Goal: Task Accomplishment & Management: Manage account settings

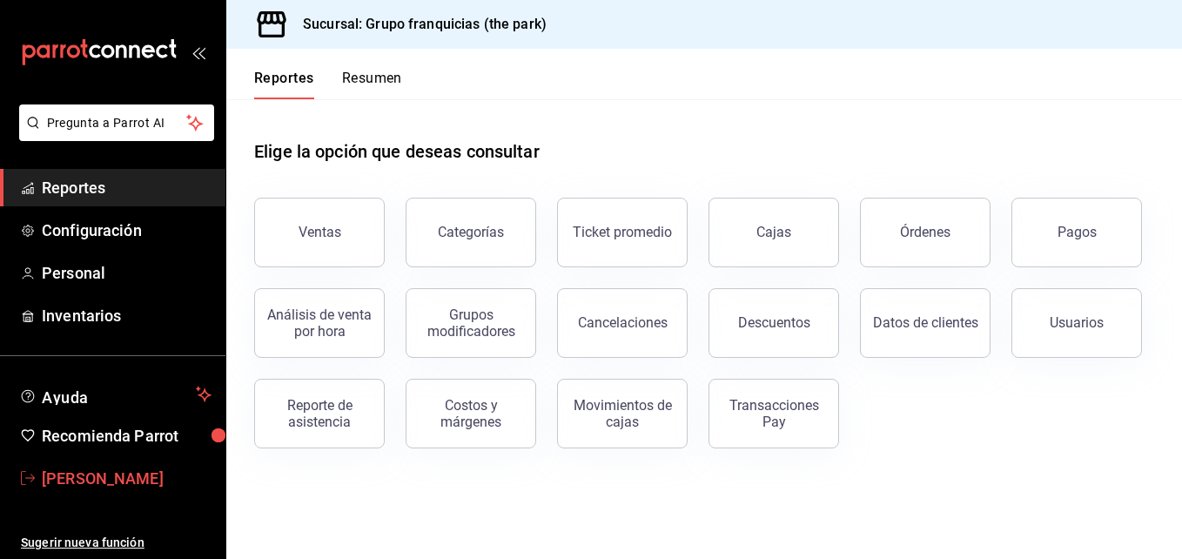
click at [90, 481] on span "[PERSON_NAME]" at bounding box center [127, 477] width 170 height 23
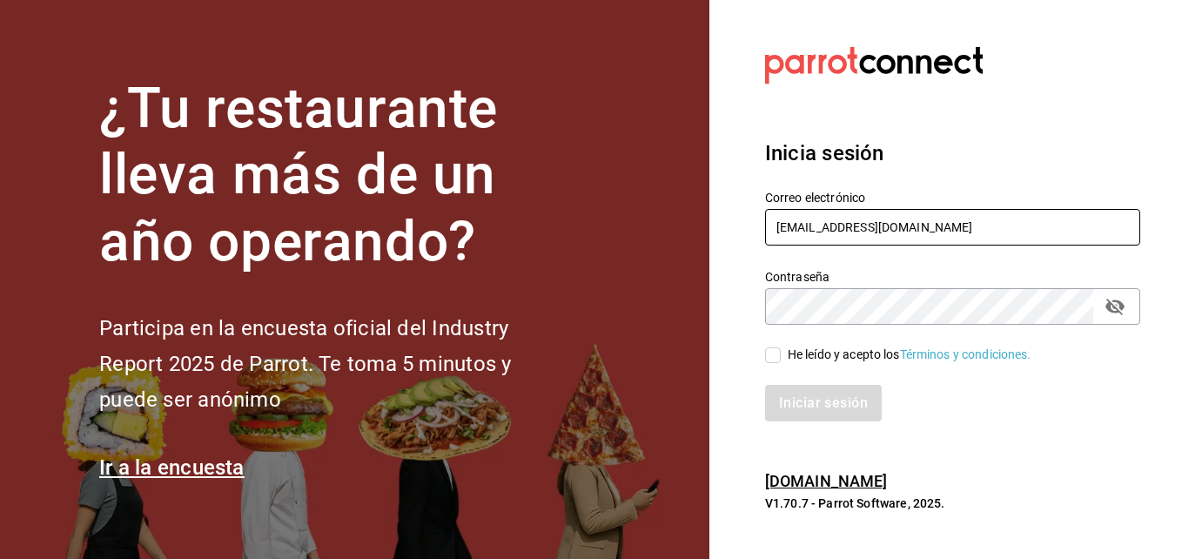
click at [945, 227] on input "andres237@hotmail.com" at bounding box center [952, 227] width 375 height 37
type input "[EMAIL_ADDRESS][DOMAIN_NAME]"
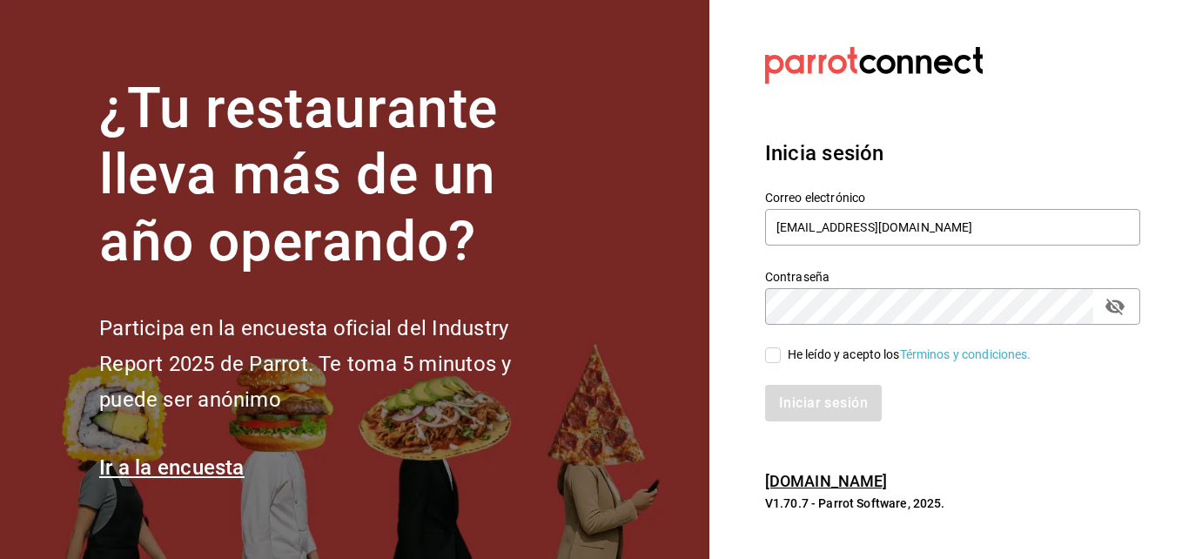
click at [745, 382] on div "Iniciar sesión" at bounding box center [942, 392] width 396 height 57
click at [777, 356] on input "He leído y acepto los Términos y condiciones." at bounding box center [773, 355] width 16 height 16
checkbox input "true"
click at [846, 406] on button "Iniciar sesión" at bounding box center [824, 403] width 118 height 37
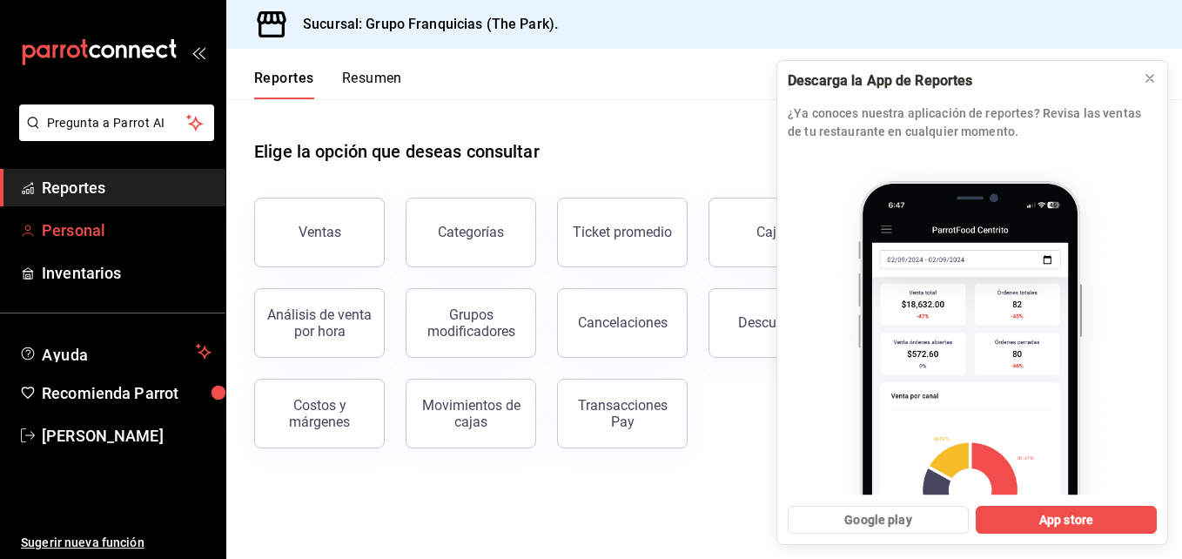
click at [119, 231] on span "Personal" at bounding box center [127, 229] width 170 height 23
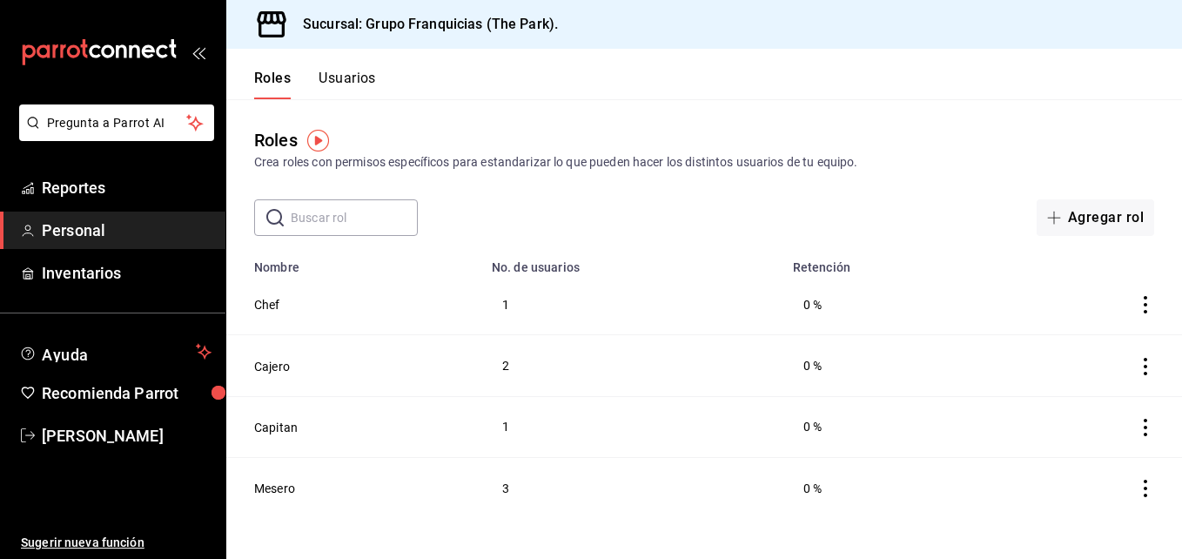
click at [362, 76] on button "Usuarios" at bounding box center [346, 85] width 57 height 30
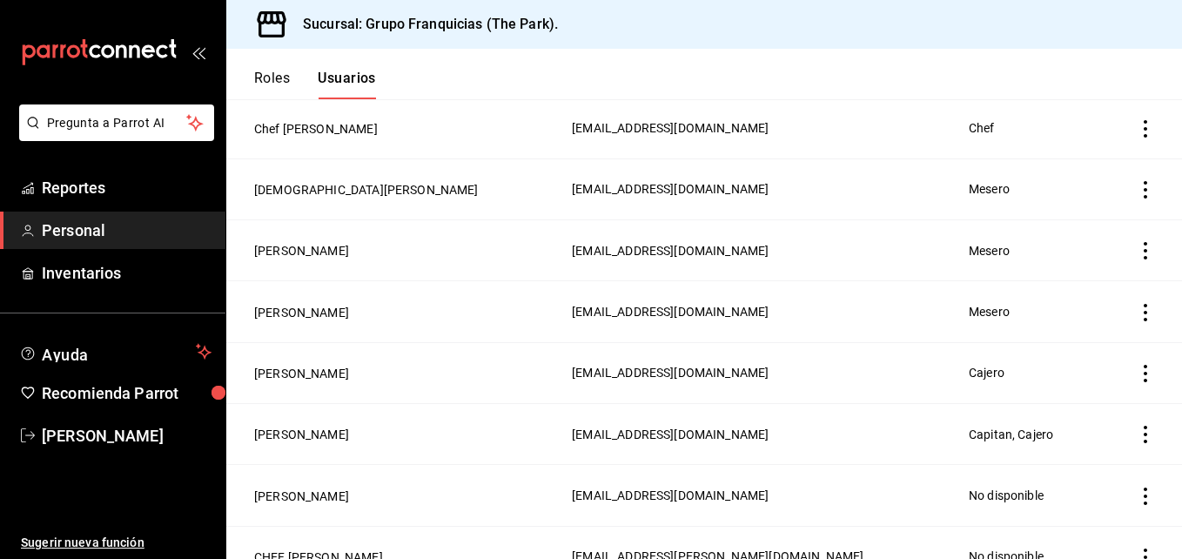
scroll to position [483, 0]
click at [306, 429] on button "[PERSON_NAME]" at bounding box center [301, 433] width 95 height 17
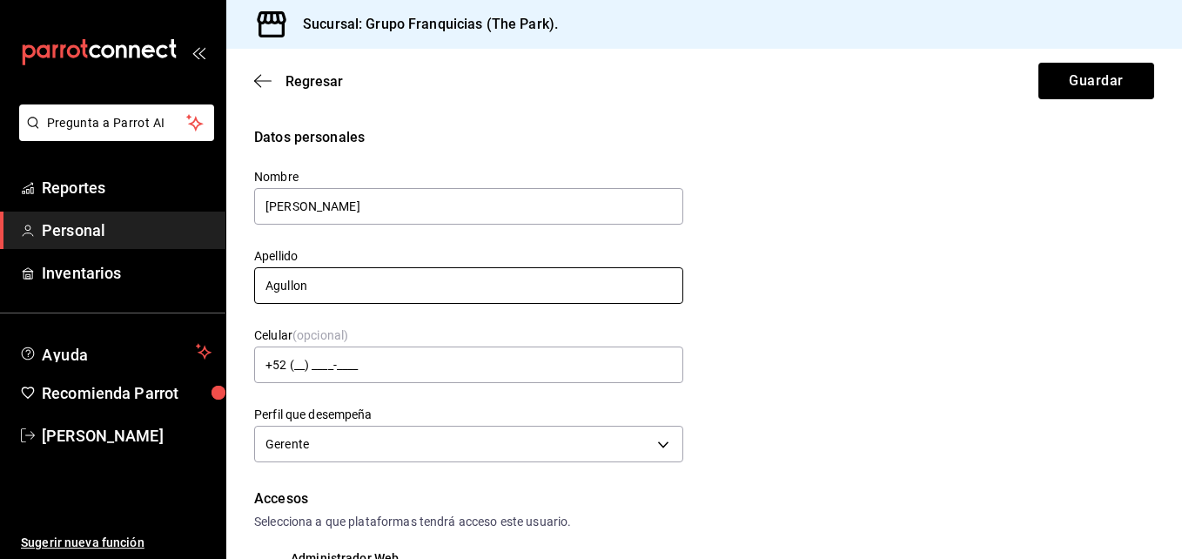
type input "[PERSON_NAME]"
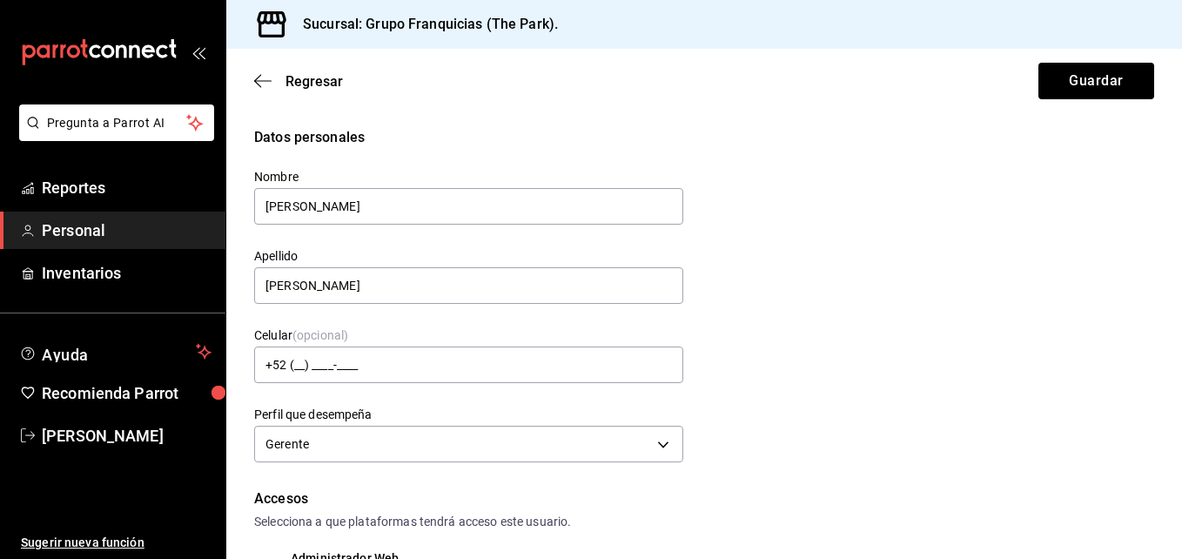
click at [861, 332] on div "Datos personales Nombre [PERSON_NAME] [PERSON_NAME] Celular (opcional) +52 (__)…" at bounding box center [704, 297] width 900 height 340
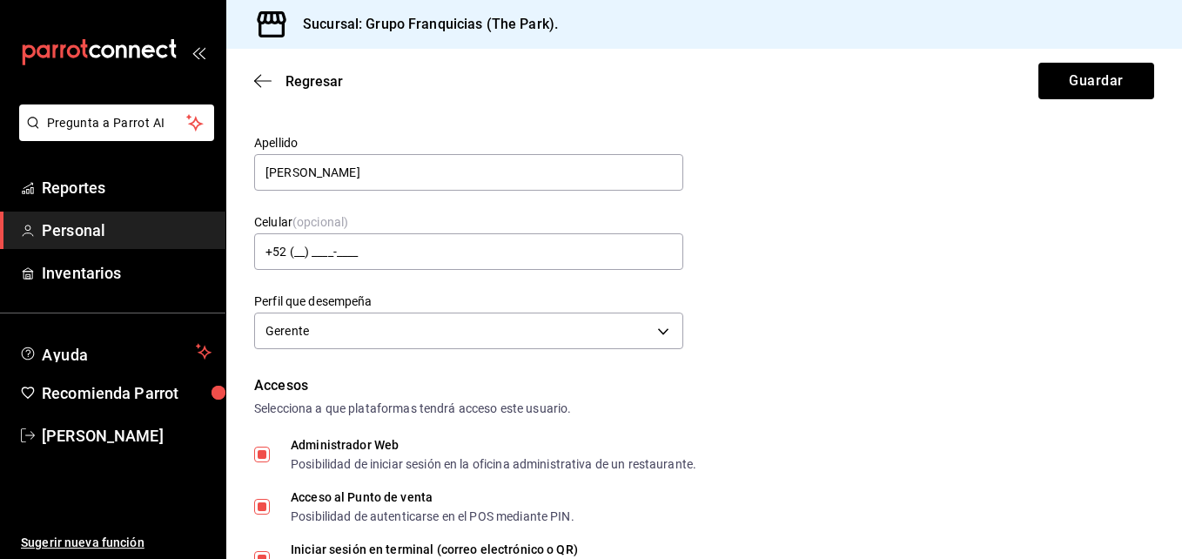
scroll to position [188, 0]
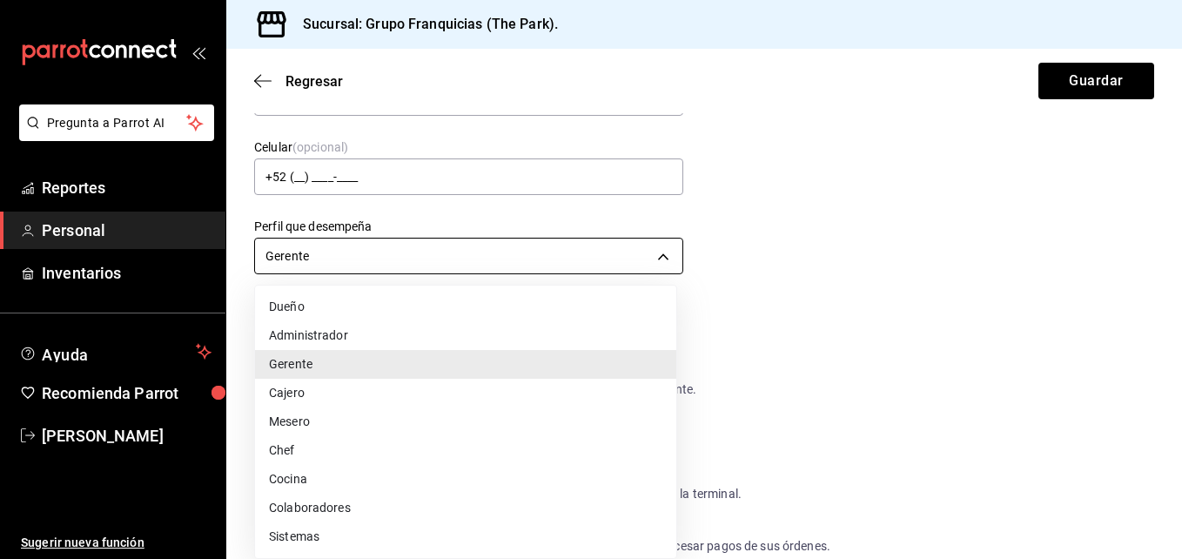
click at [587, 252] on body "Pregunta a Parrot AI Reportes Personal Inventarios Ayuda Recomienda Parrot [PER…" at bounding box center [591, 279] width 1182 height 559
click at [988, 256] on div at bounding box center [591, 279] width 1182 height 559
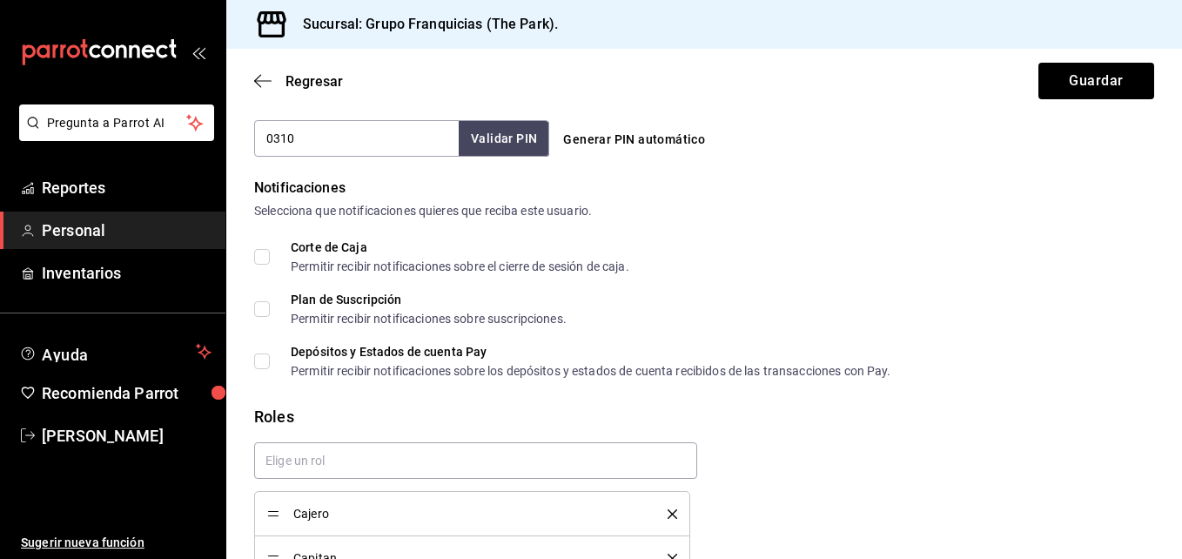
scroll to position [836, 0]
click at [263, 261] on input "Corte de Caja Permitir recibir notificaciones sobre el cierre de sesión de caja." at bounding box center [262, 256] width 16 height 16
checkbox input "true"
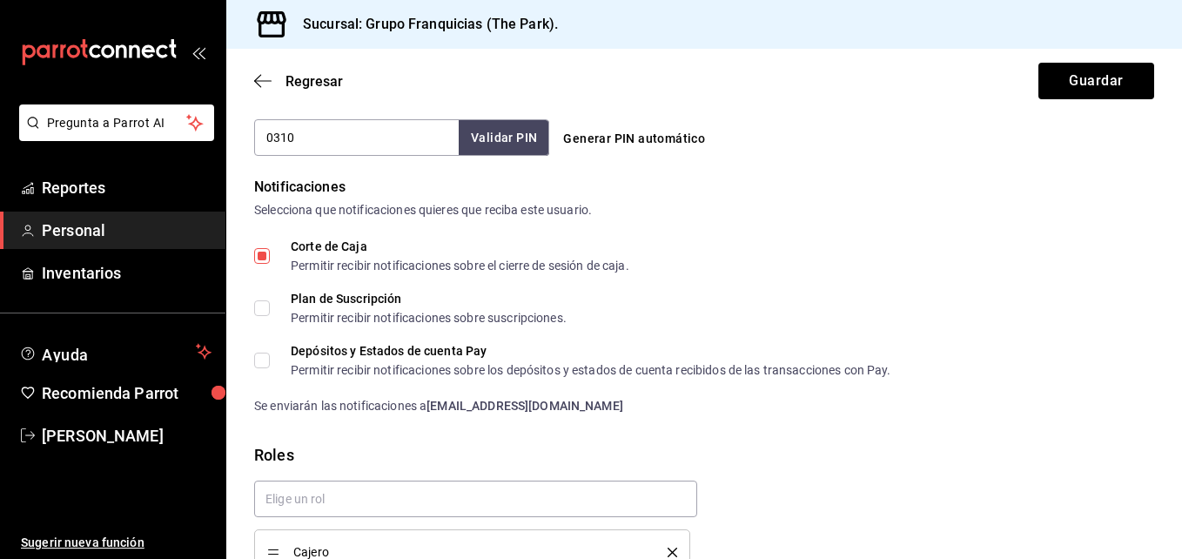
click at [265, 298] on label "Plan de Suscripción Permitir recibir notificaciones sobre suscripciones." at bounding box center [410, 307] width 312 height 31
click at [265, 300] on input "Plan de Suscripción Permitir recibir notificaciones sobre suscripciones." at bounding box center [262, 308] width 16 height 16
checkbox input "true"
click at [265, 360] on input "Depósitos y Estados de cuenta Pay Permitir recibir notificaciones sobre los dep…" at bounding box center [262, 360] width 16 height 16
checkbox input "true"
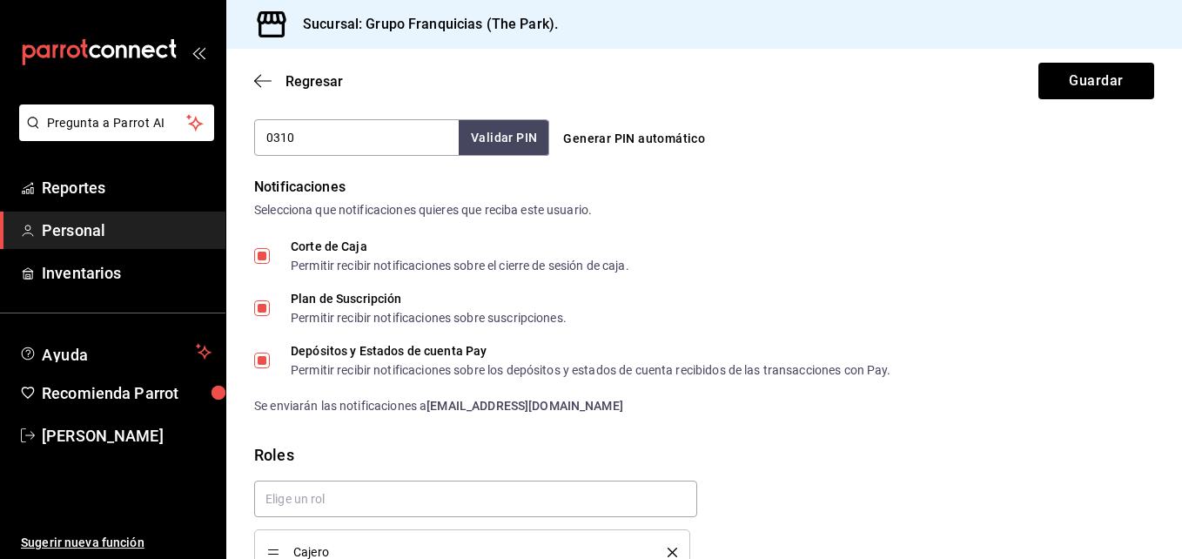
scroll to position [973, 0]
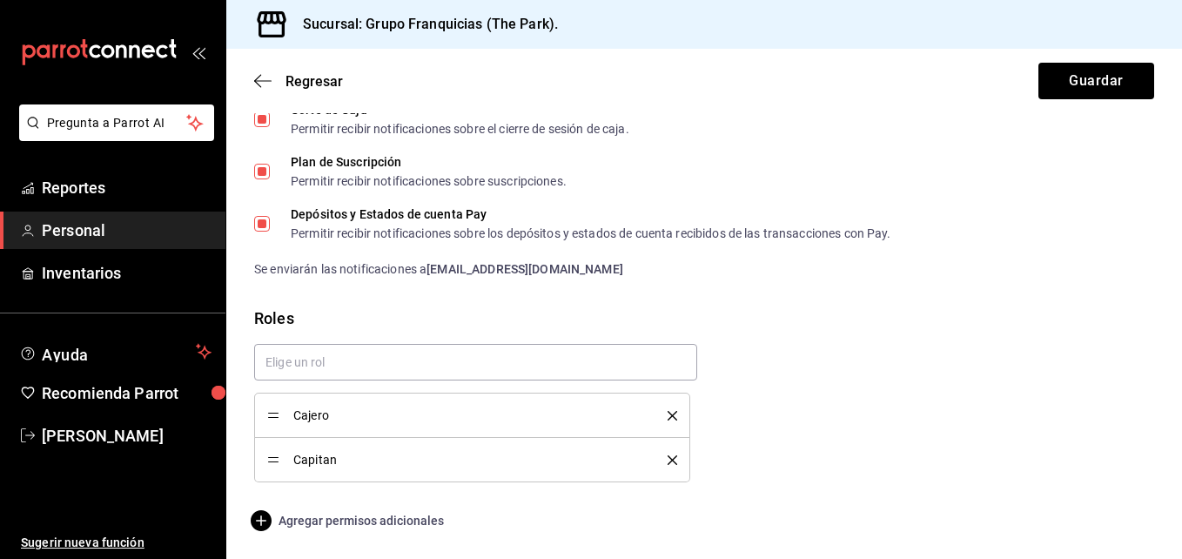
click at [359, 519] on span "Agregar permisos adicionales" at bounding box center [349, 520] width 190 height 21
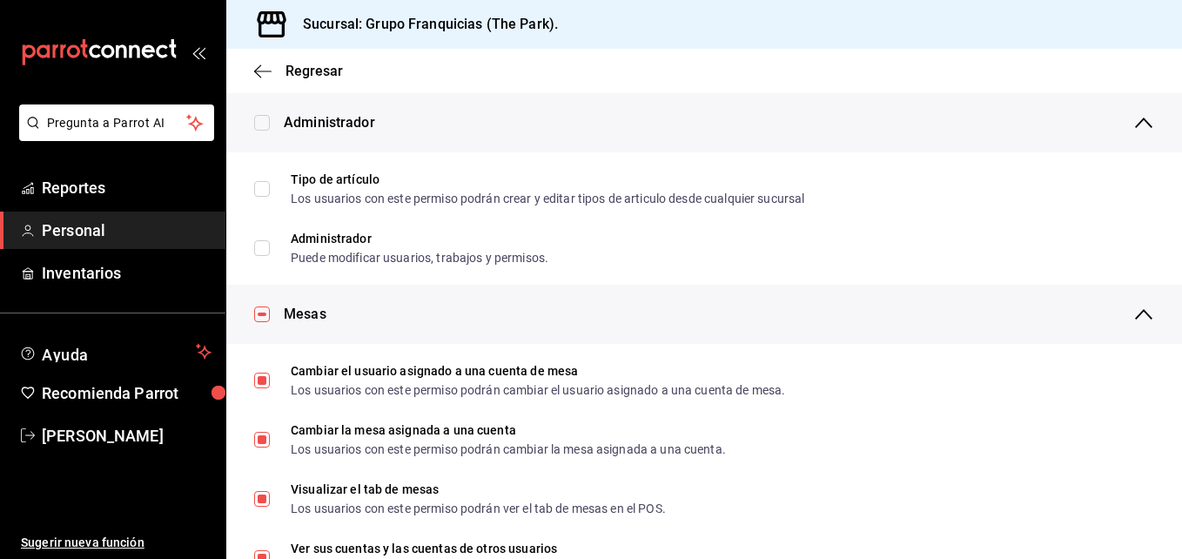
scroll to position [0, 0]
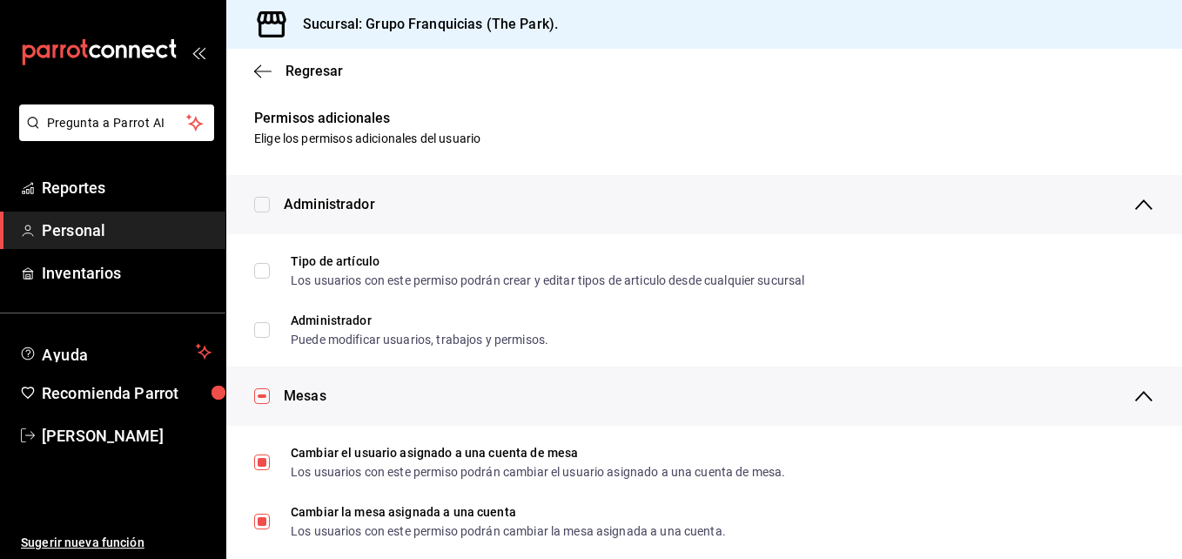
click at [1133, 394] on icon "button" at bounding box center [1143, 395] width 21 height 21
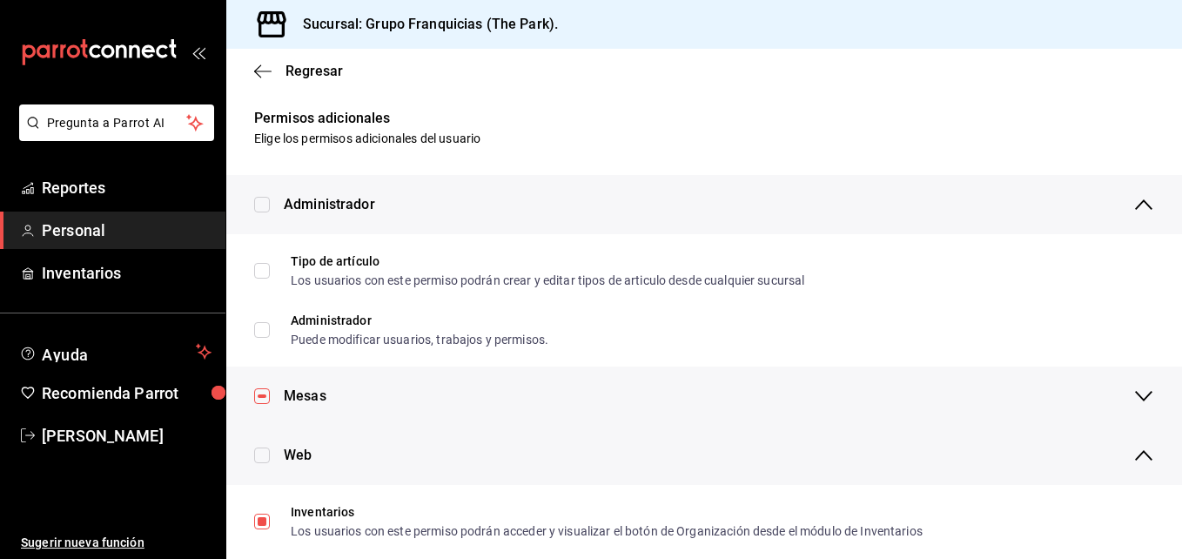
click at [1133, 198] on icon "button" at bounding box center [1143, 204] width 21 height 21
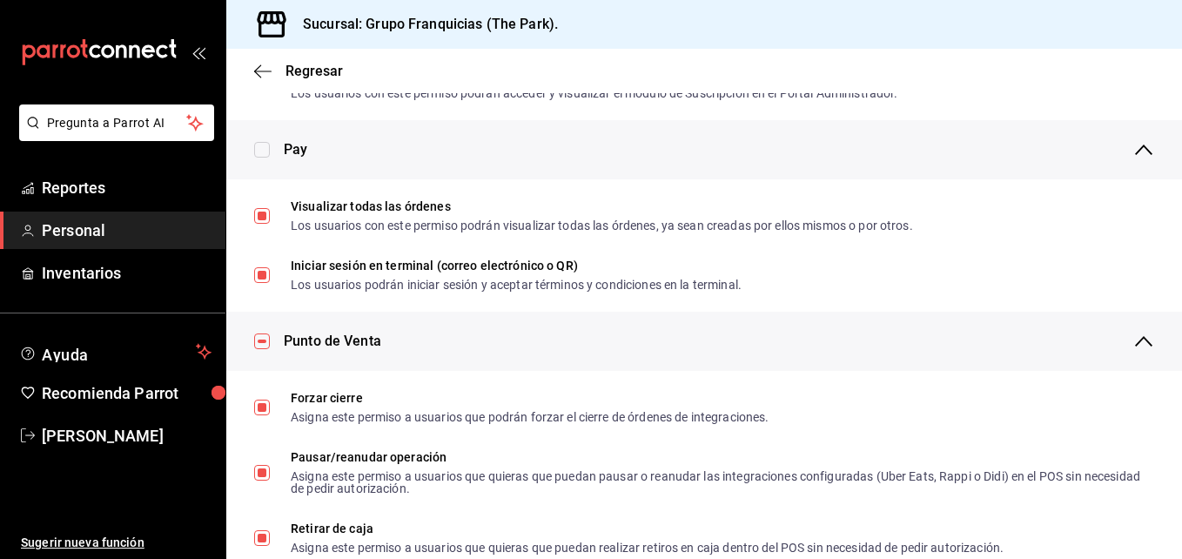
scroll to position [658, 0]
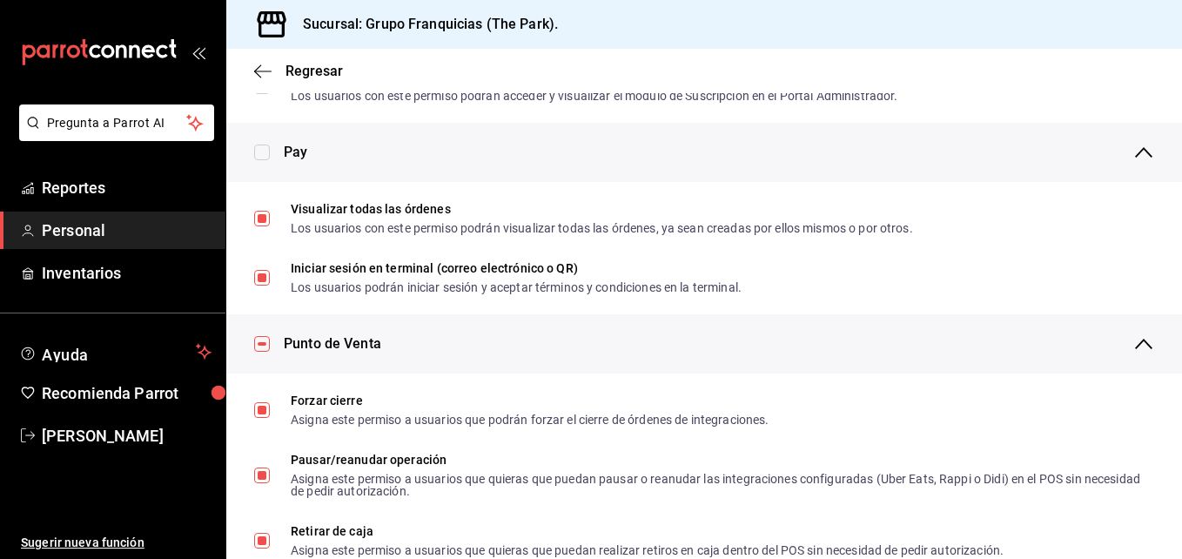
click at [1135, 349] on icon "button" at bounding box center [1143, 343] width 21 height 21
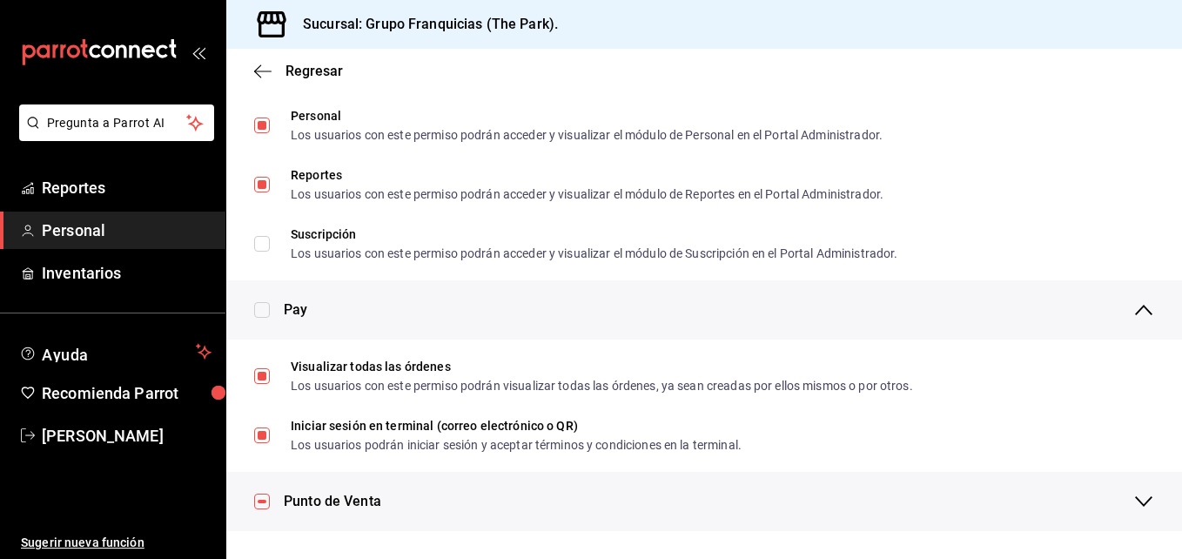
scroll to position [500, 0]
click at [1135, 311] on icon "button" at bounding box center [1143, 310] width 17 height 10
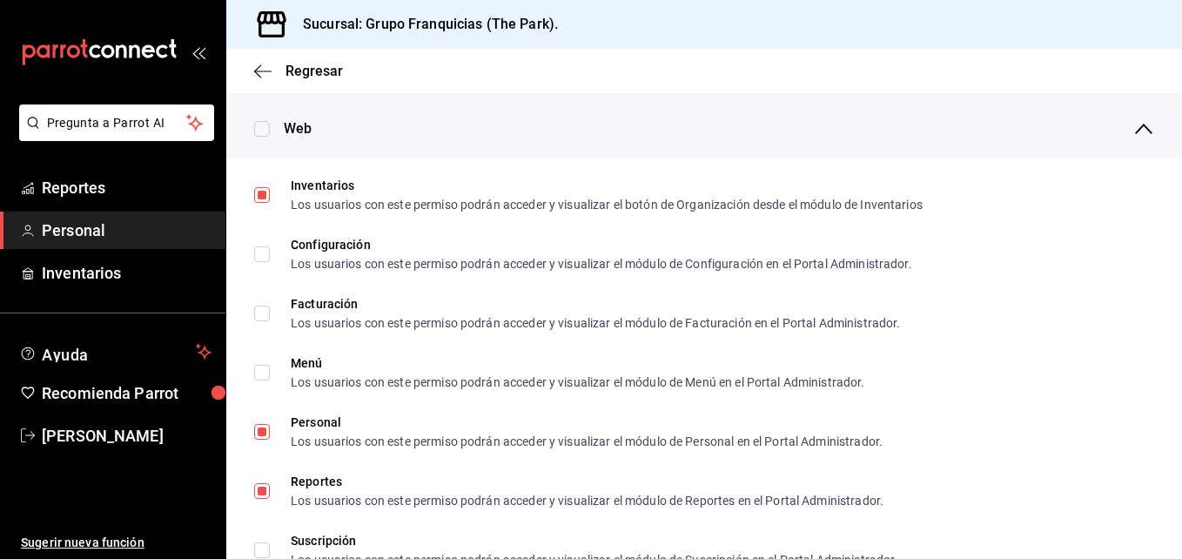
scroll to position [164, 0]
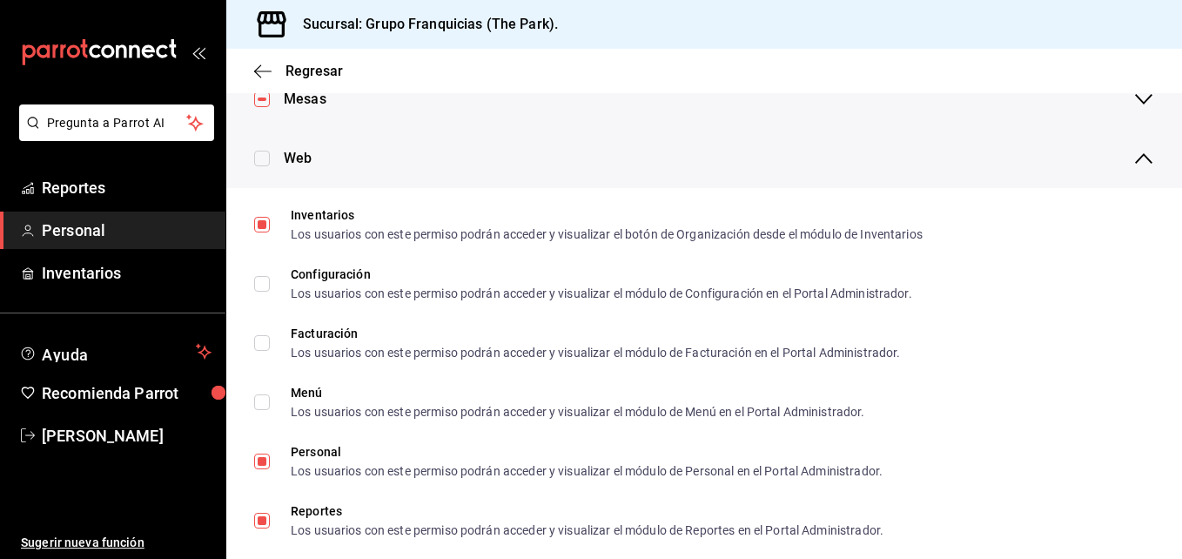
click at [1125, 169] on div "Web" at bounding box center [719, 158] width 870 height 59
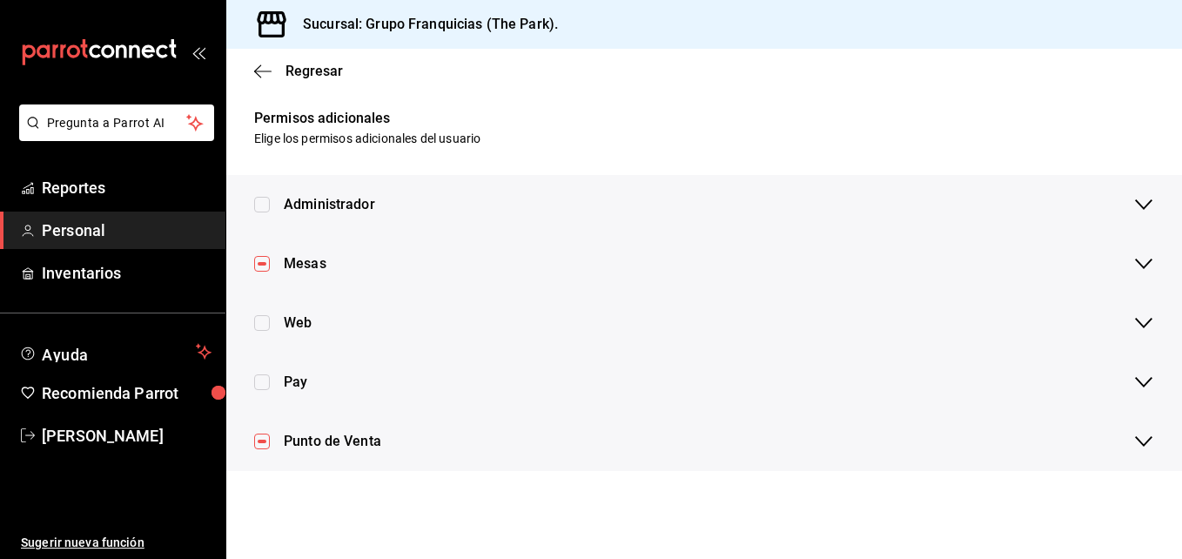
scroll to position [0, 0]
click at [294, 66] on span "Regresar" at bounding box center [313, 71] width 57 height 17
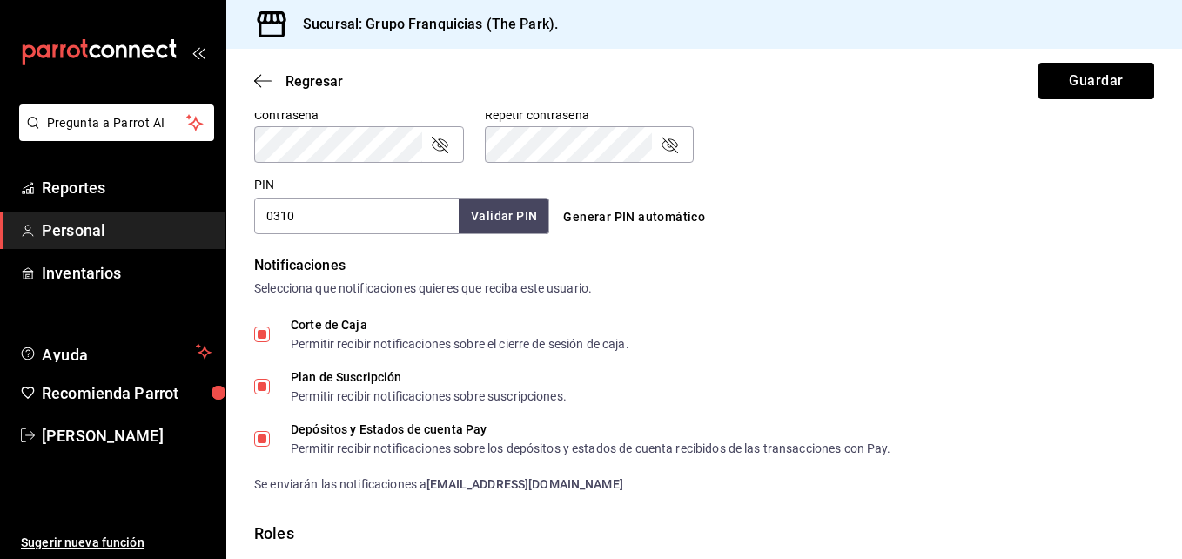
scroll to position [973, 0]
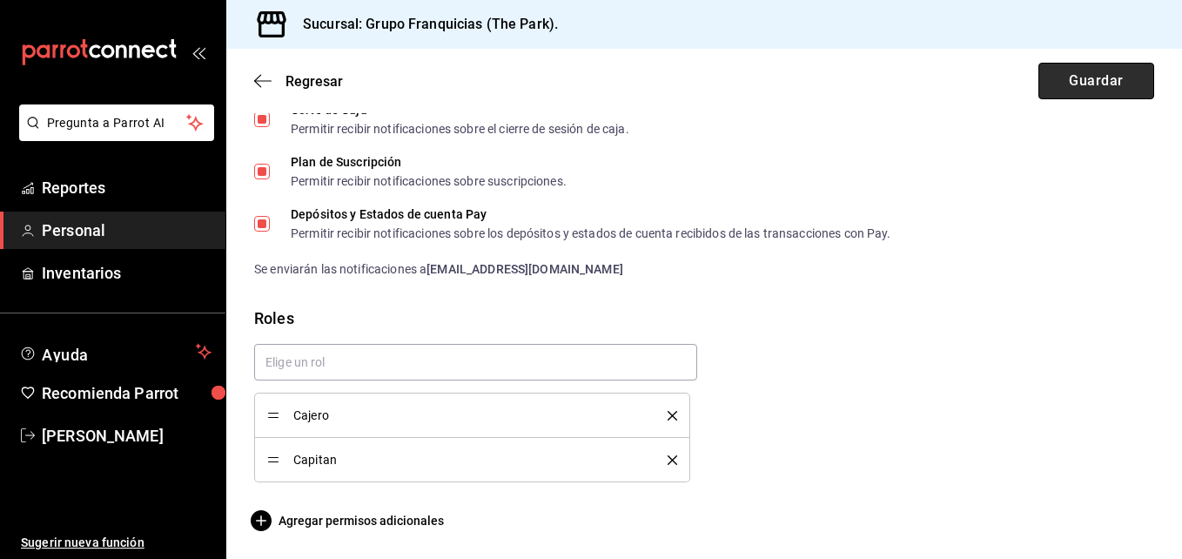
click at [1095, 90] on button "Guardar" at bounding box center [1096, 81] width 116 height 37
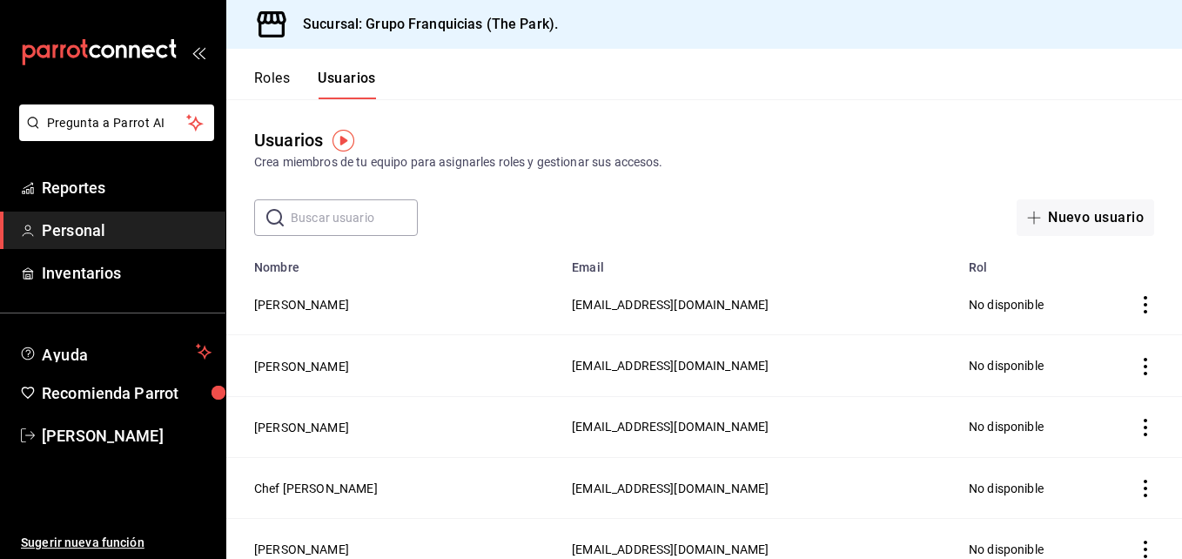
drag, startPoint x: 1091, startPoint y: 90, endPoint x: 636, endPoint y: 185, distance: 465.0
click at [636, 185] on div "Usuarios Crea miembros de tu equipo para asignarles roles y gestionar sus acces…" at bounding box center [703, 167] width 955 height 137
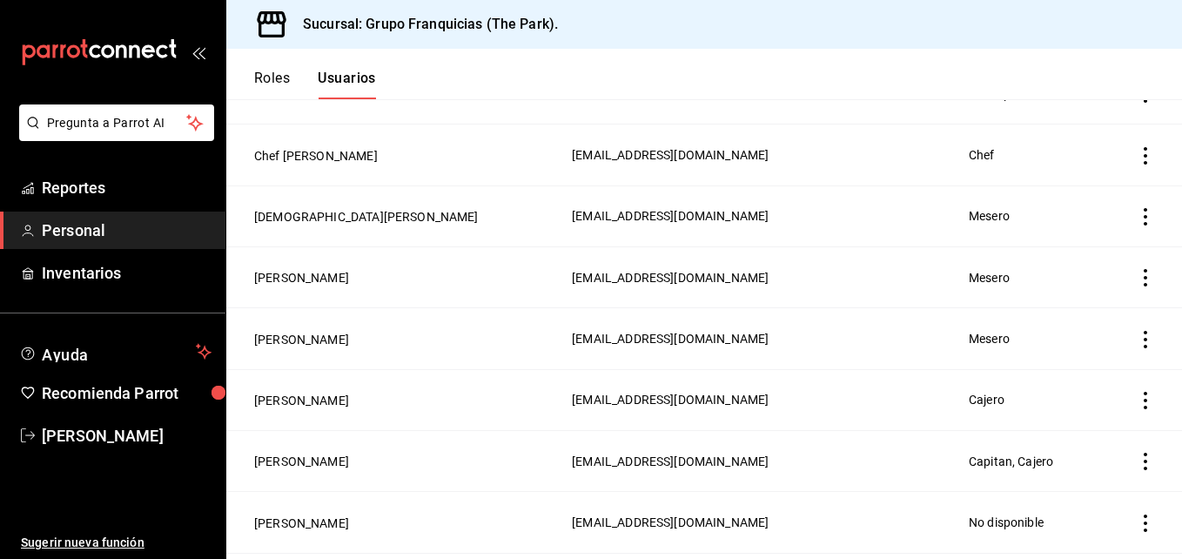
scroll to position [459, 0]
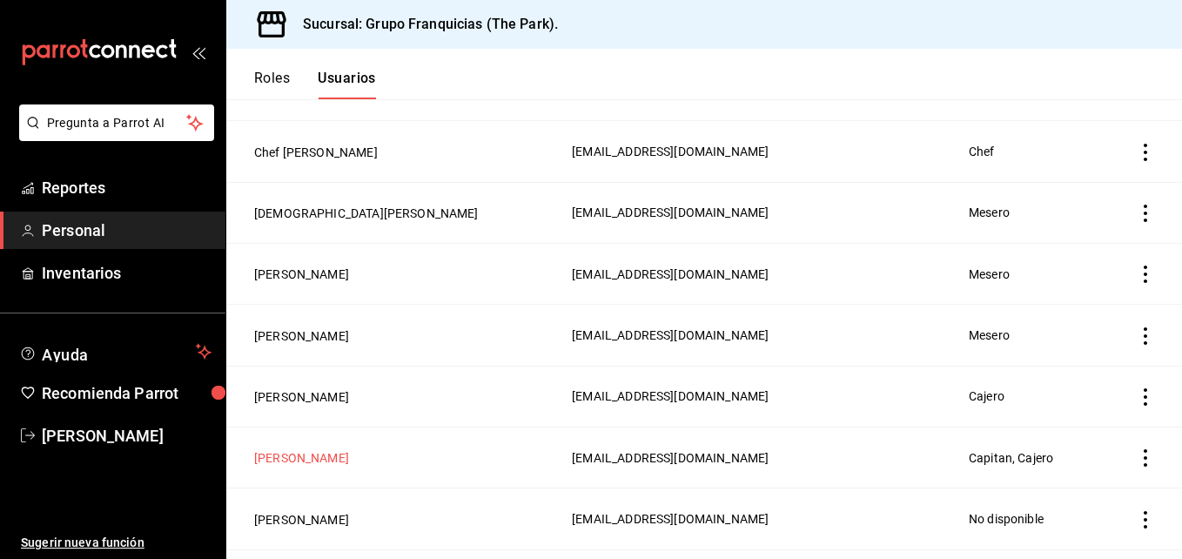
click at [300, 452] on button "[PERSON_NAME]" at bounding box center [301, 457] width 95 height 17
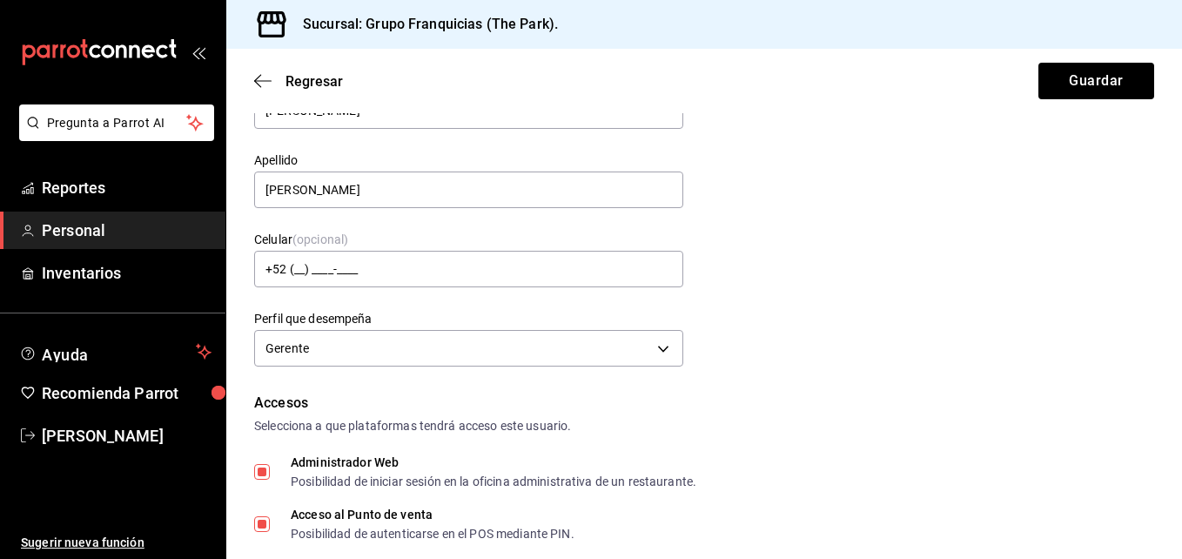
scroll to position [100, 0]
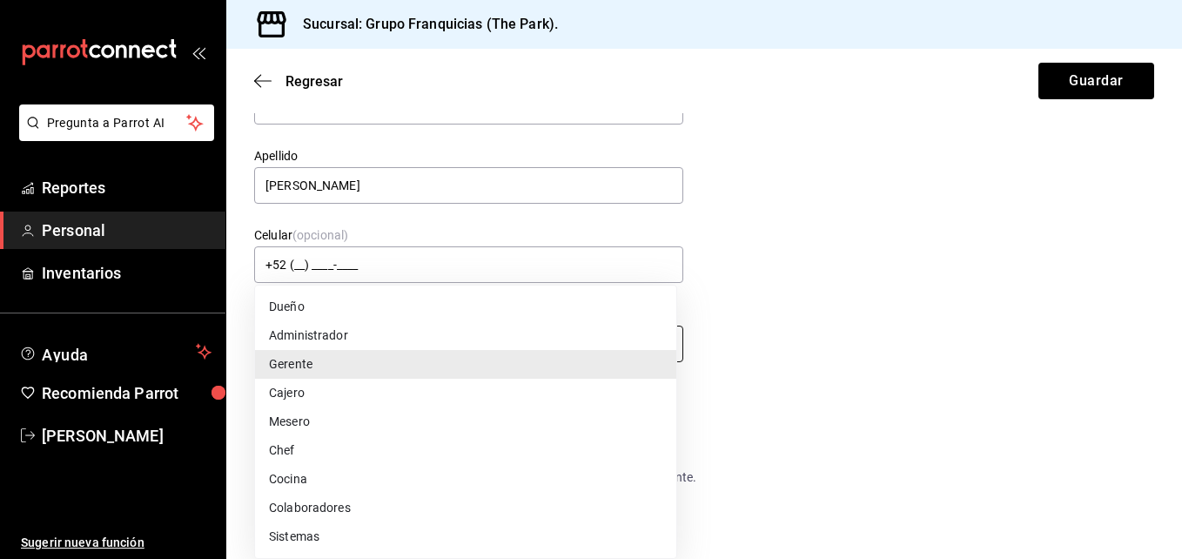
click at [484, 344] on body "Pregunta a Parrot AI Reportes Personal Inventarios Ayuda Recomienda Parrot [PER…" at bounding box center [591, 279] width 1182 height 559
click at [848, 394] on div at bounding box center [591, 279] width 1182 height 559
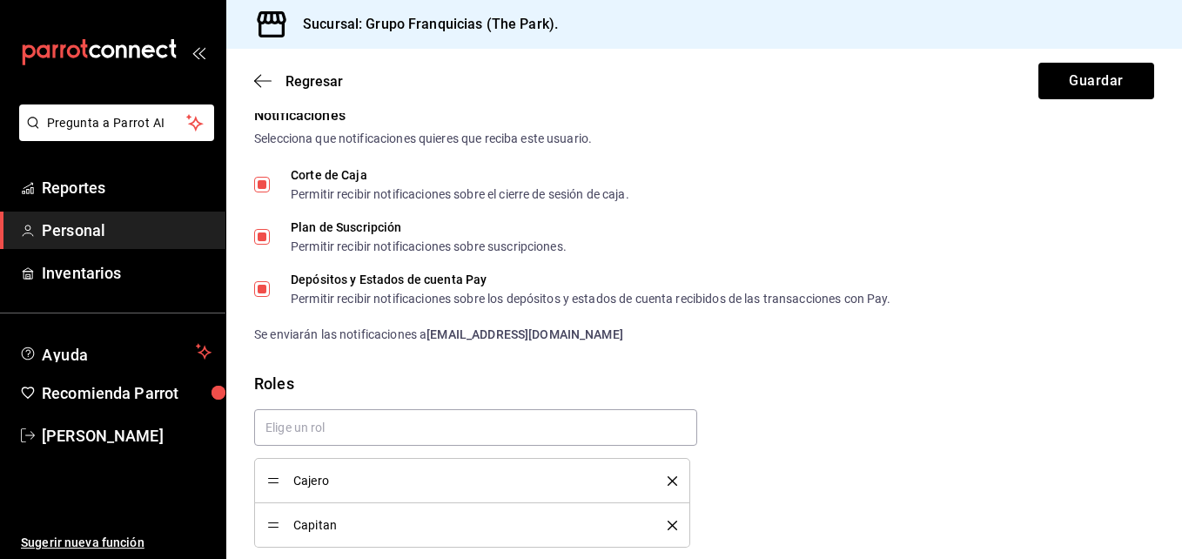
scroll to position [973, 0]
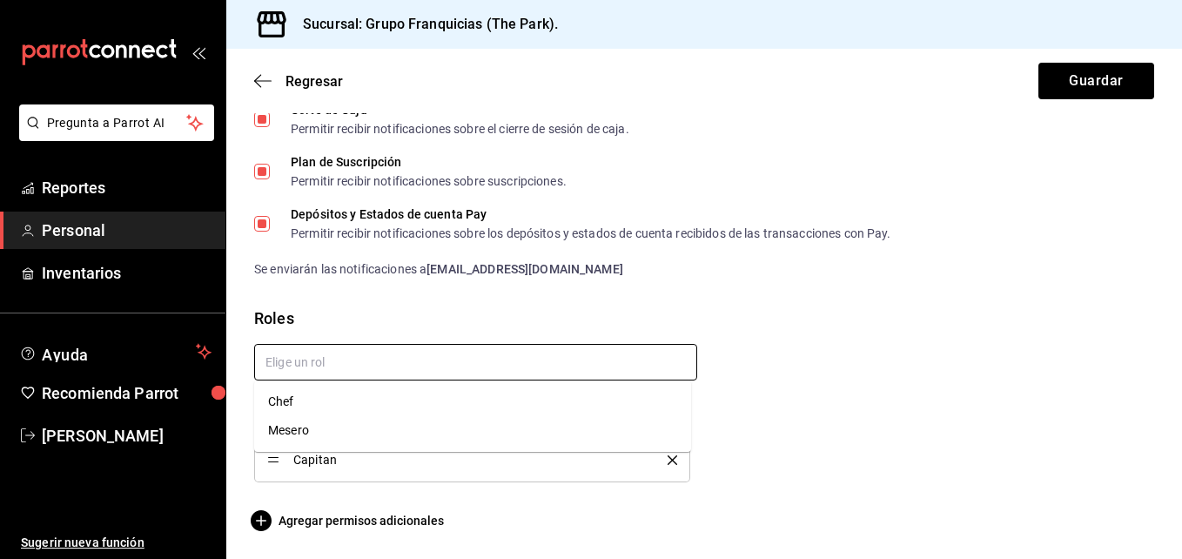
click at [381, 352] on input "text" at bounding box center [475, 362] width 443 height 37
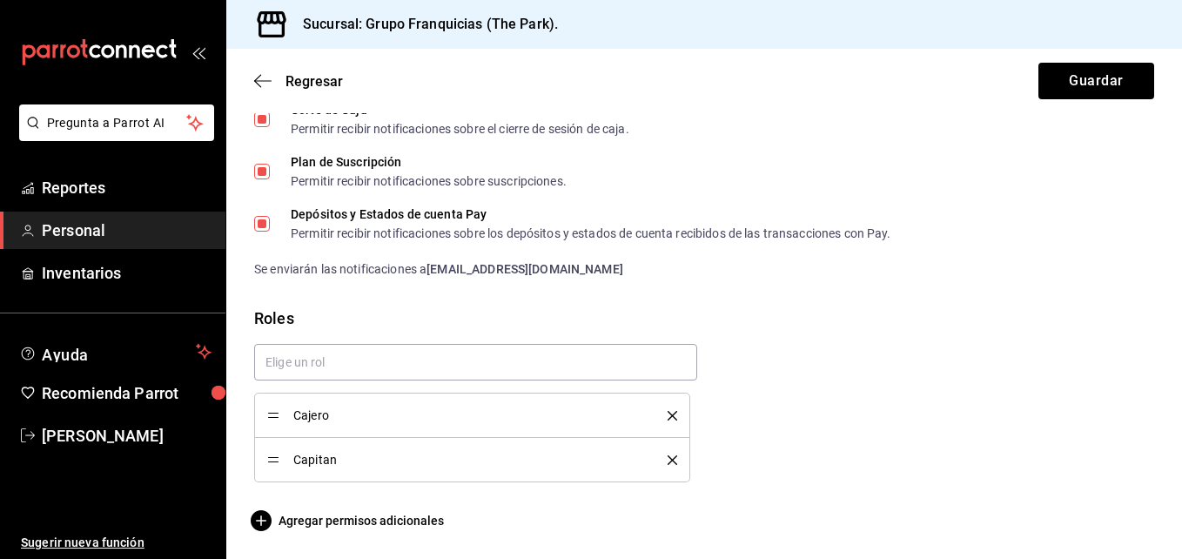
click at [421, 306] on div "Roles" at bounding box center [704, 317] width 900 height 23
click at [265, 78] on icon "button" at bounding box center [262, 81] width 17 height 16
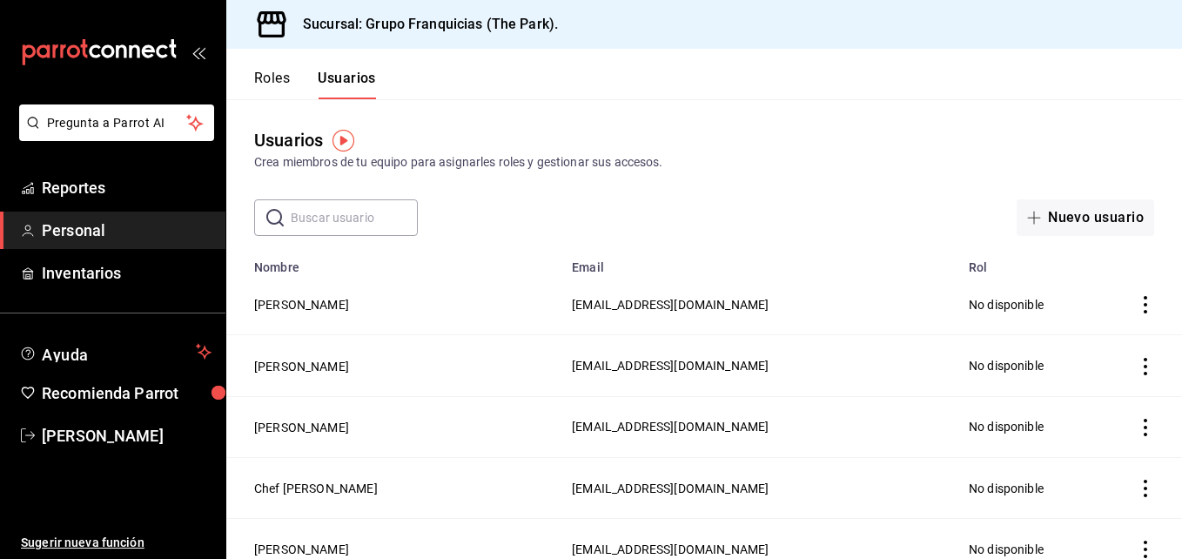
click at [268, 81] on button "Roles" at bounding box center [272, 85] width 36 height 30
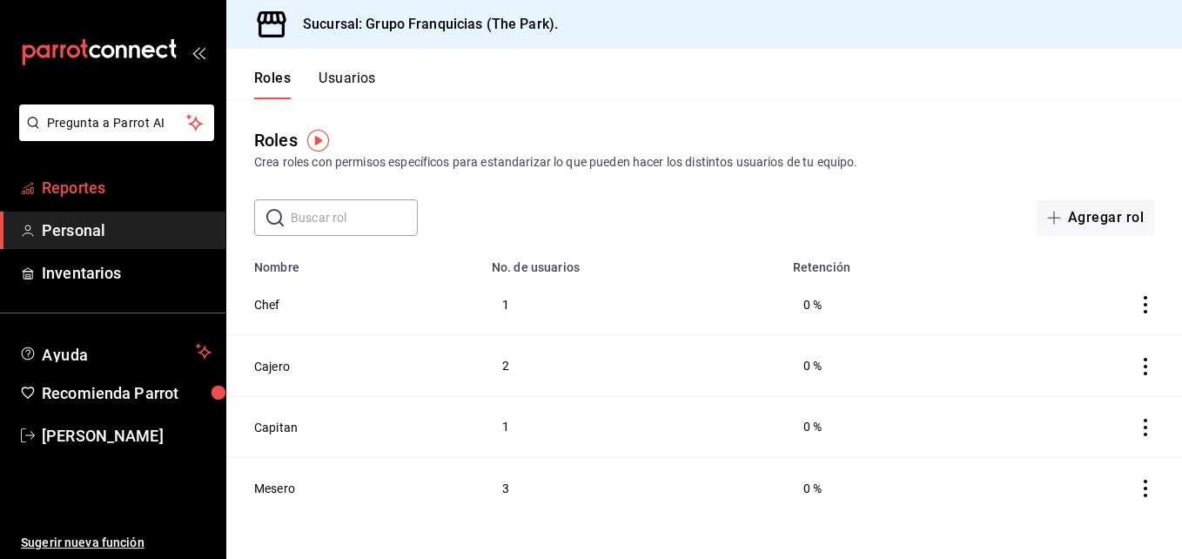
click at [69, 186] on span "Reportes" at bounding box center [127, 187] width 170 height 23
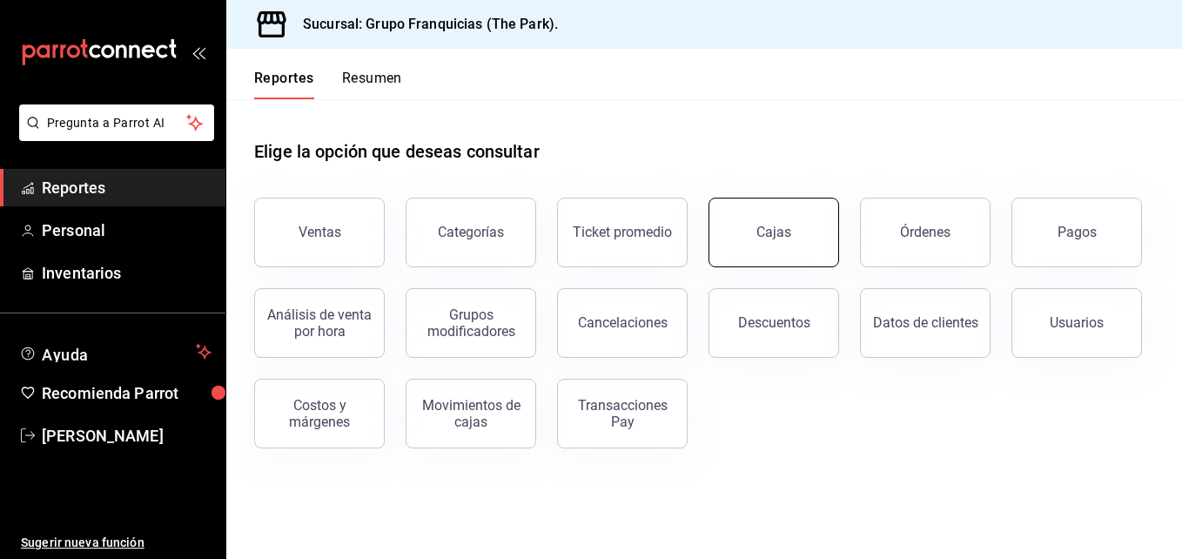
click at [750, 231] on link "Cajas" at bounding box center [773, 233] width 131 height 70
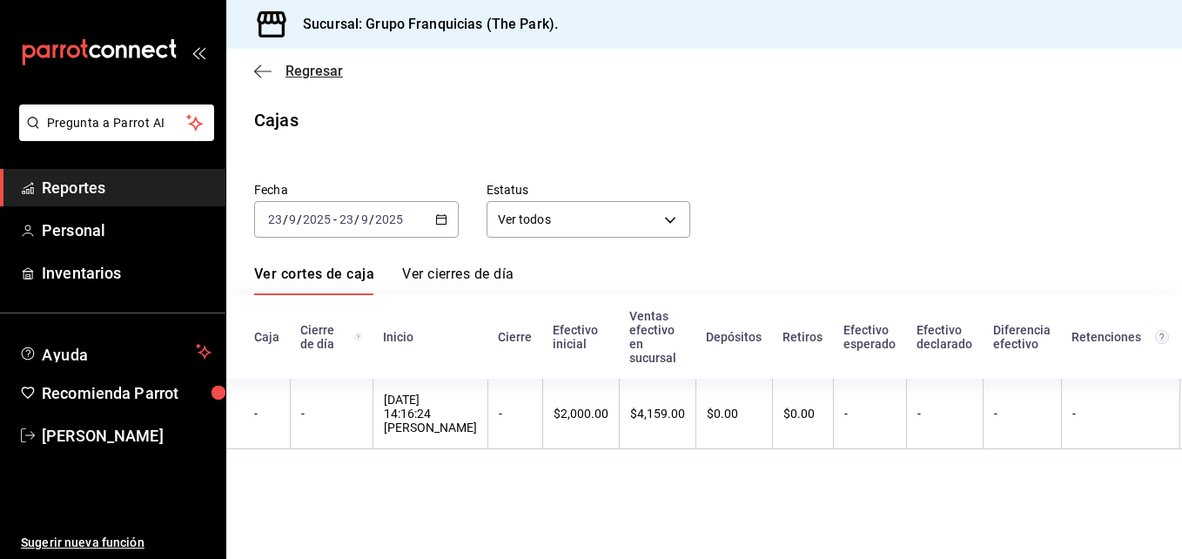
click at [308, 70] on span "Regresar" at bounding box center [313, 71] width 57 height 17
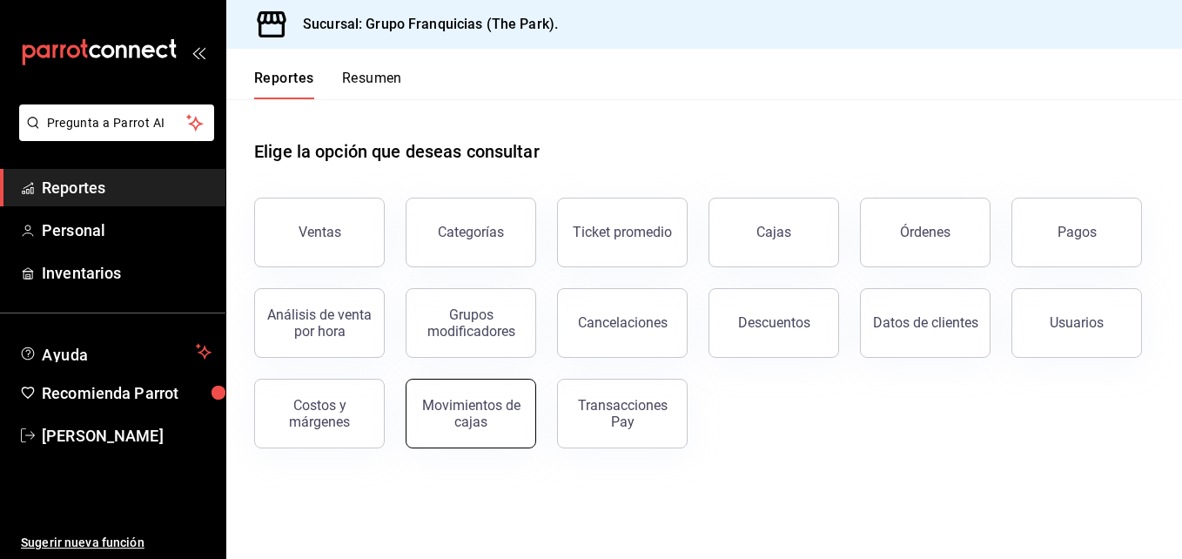
click at [460, 407] on div "Movimientos de cajas" at bounding box center [471, 413] width 108 height 33
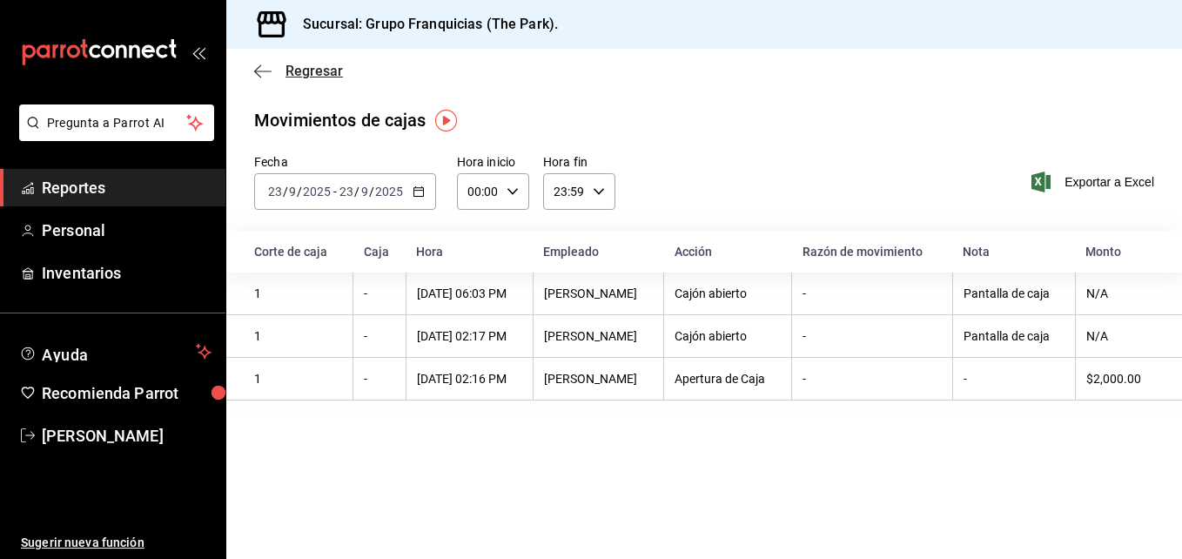
click at [283, 77] on span "Regresar" at bounding box center [298, 71] width 89 height 17
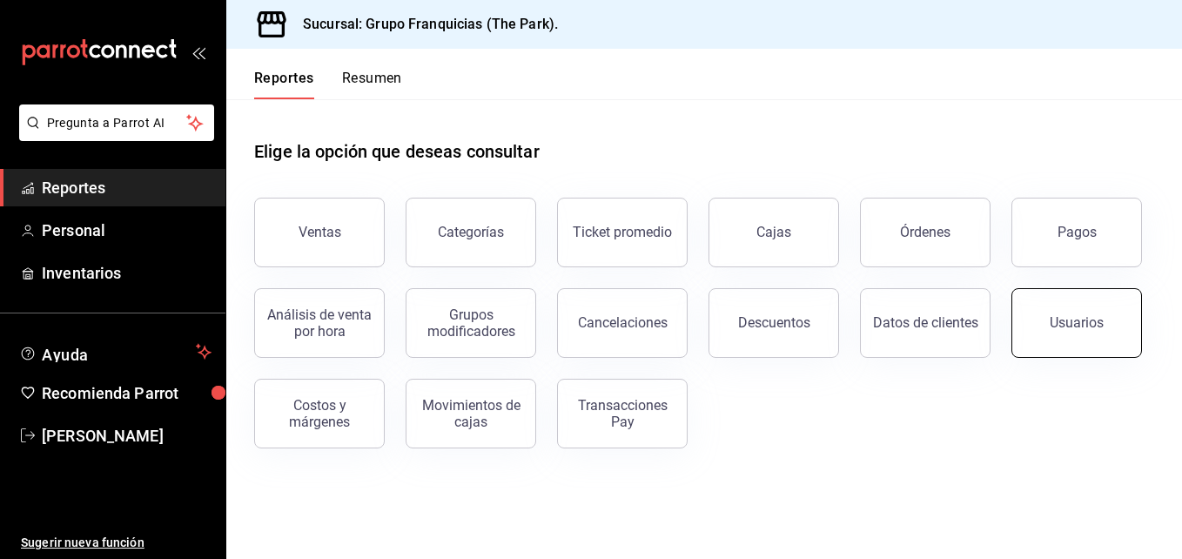
click at [1019, 350] on button "Usuarios" at bounding box center [1076, 323] width 131 height 70
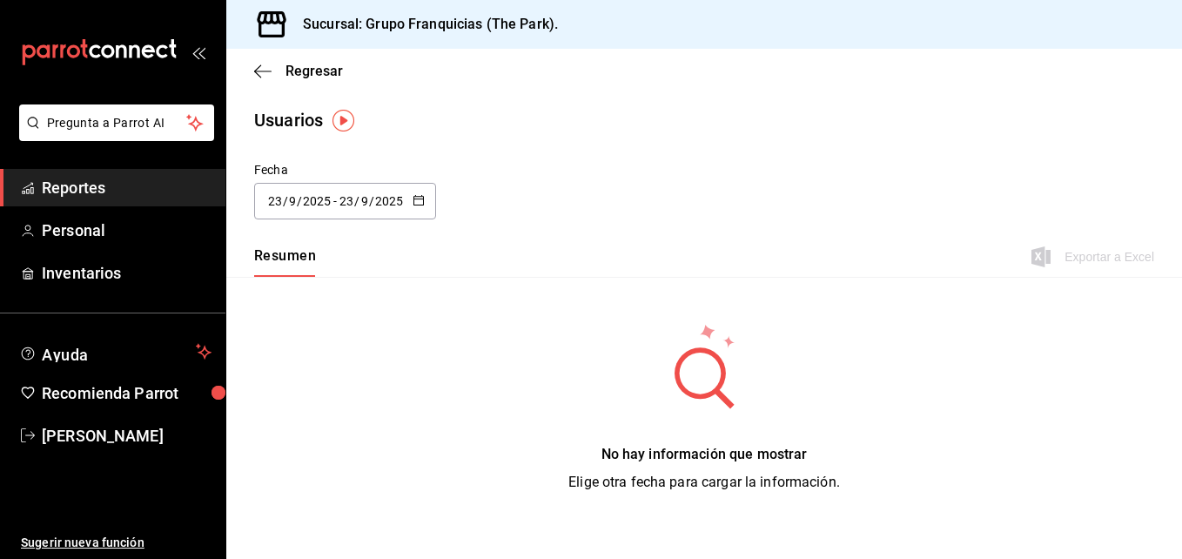
click at [416, 198] on \(Stroke\) "button" at bounding box center [418, 198] width 10 height 1
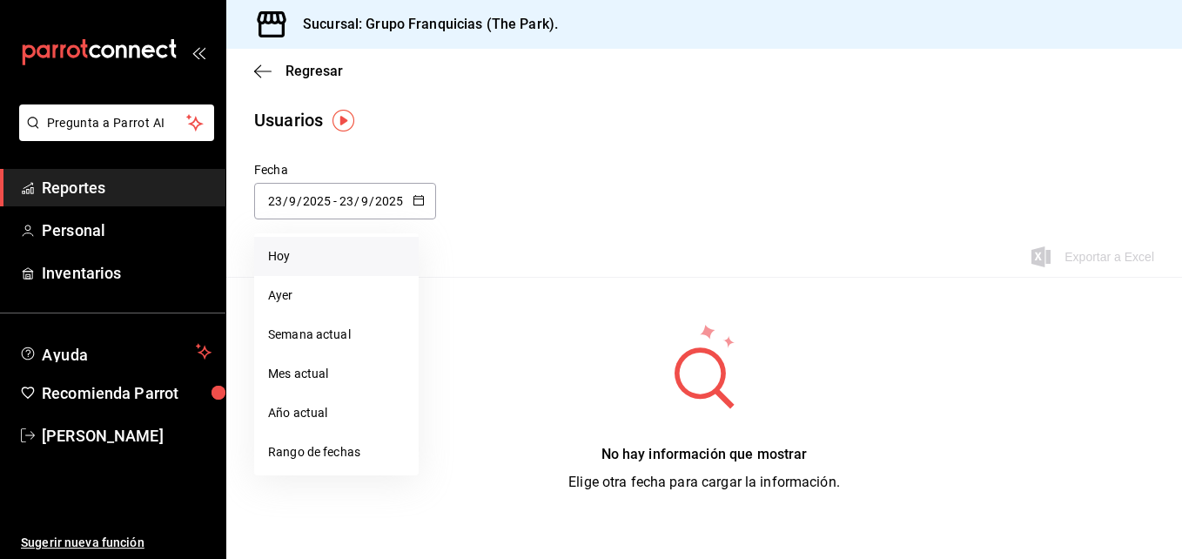
click at [302, 251] on li "Hoy" at bounding box center [336, 256] width 164 height 39
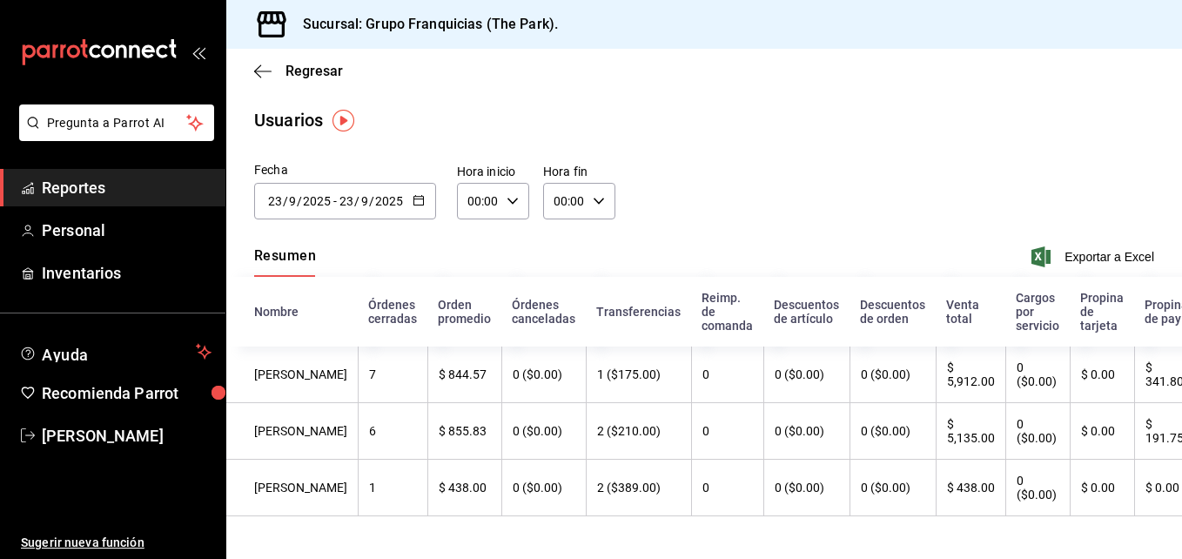
scroll to position [36, 0]
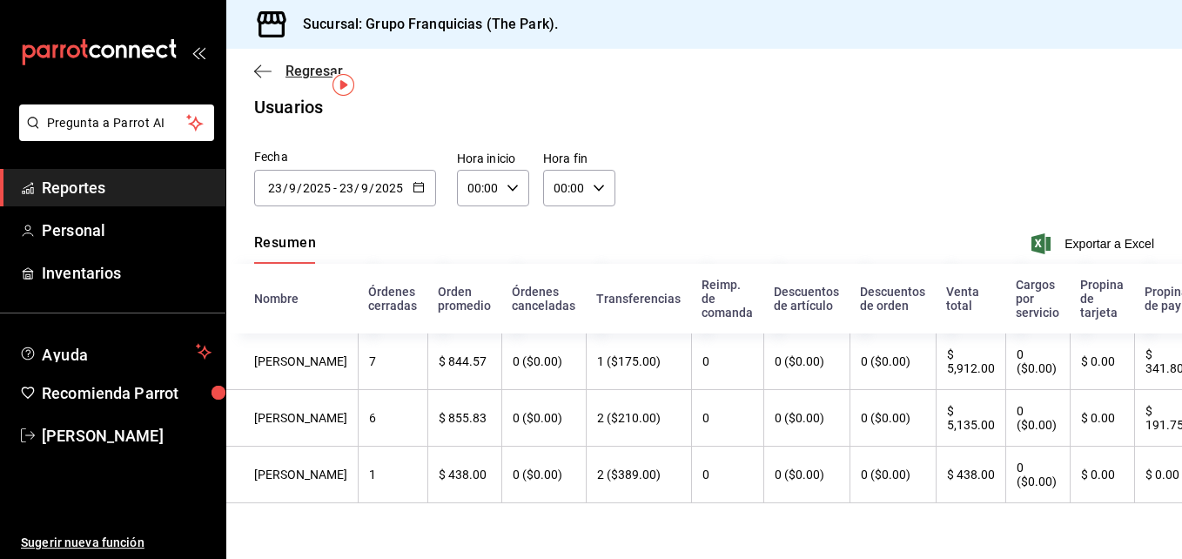
click at [271, 72] on icon "button" at bounding box center [262, 72] width 17 height 16
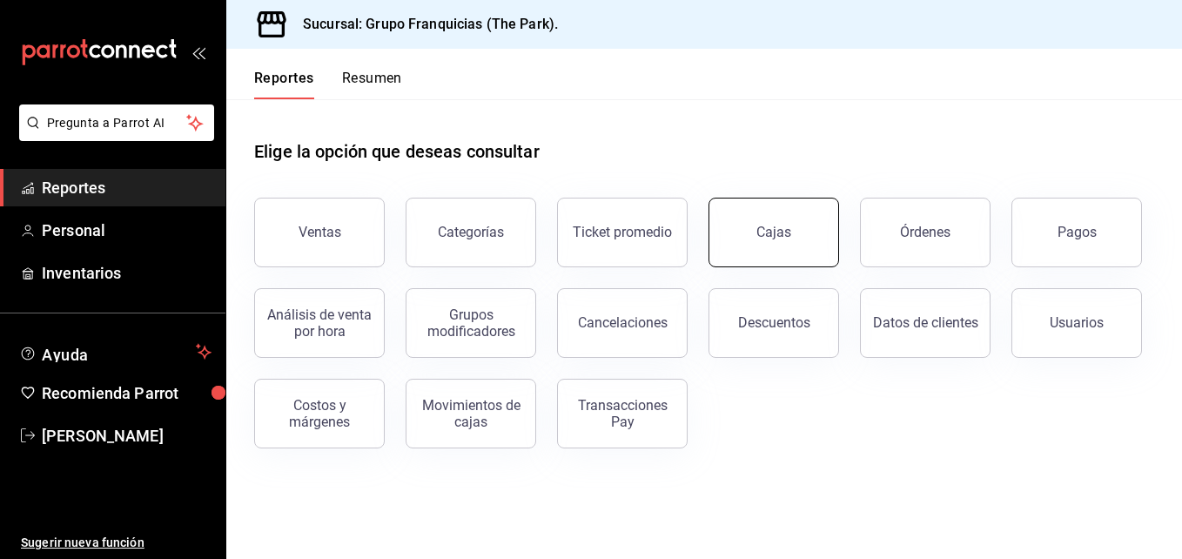
click at [779, 234] on div "Cajas" at bounding box center [774, 232] width 36 height 21
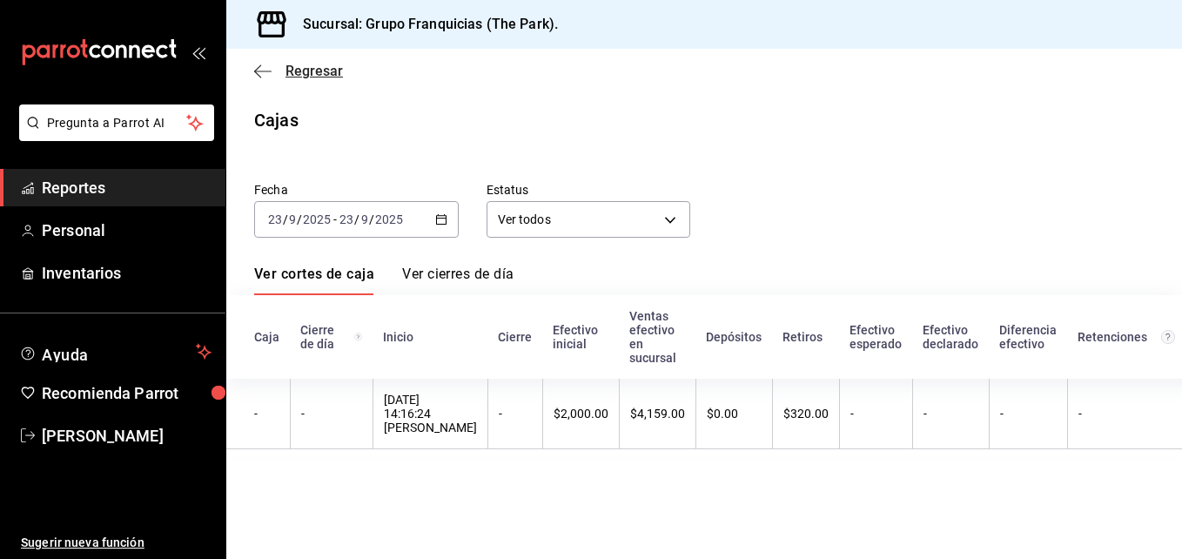
click at [322, 63] on span "Regresar" at bounding box center [313, 71] width 57 height 17
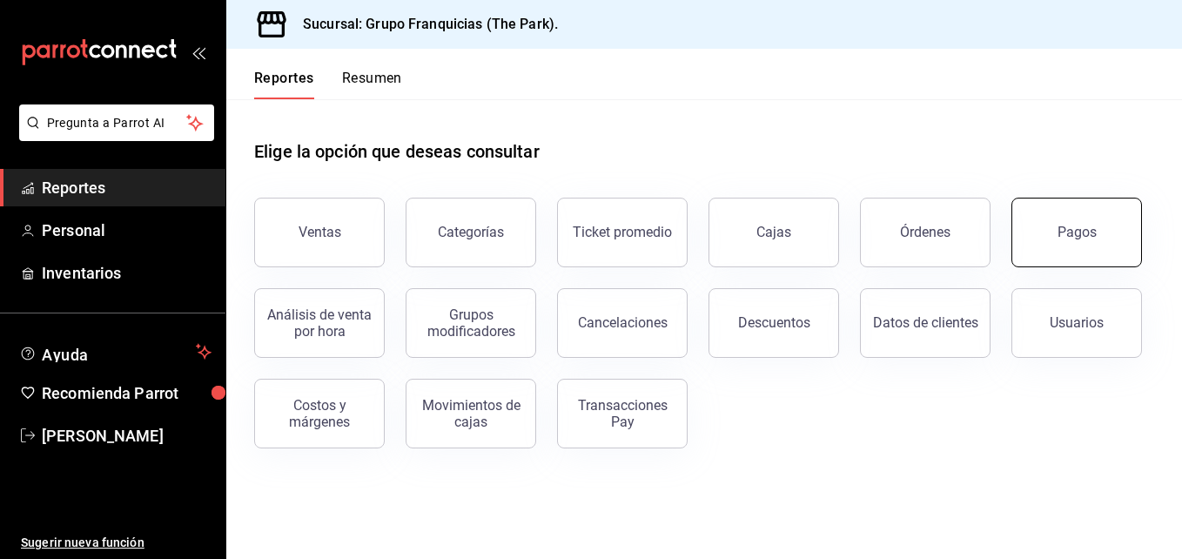
click at [1055, 224] on button "Pagos" at bounding box center [1076, 233] width 131 height 70
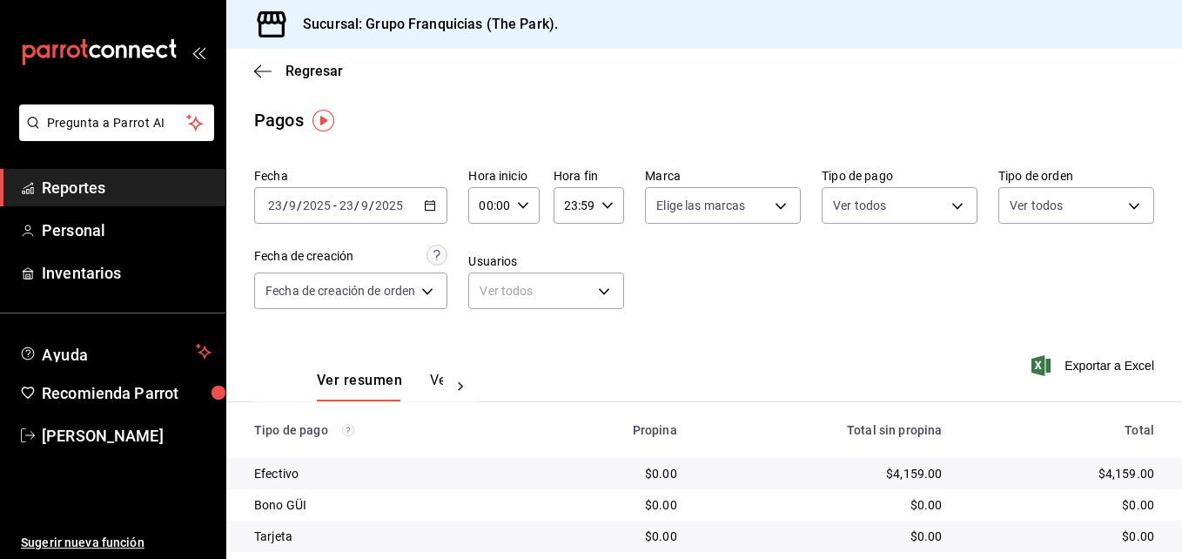
click at [429, 202] on \(Stroke\) "button" at bounding box center [430, 206] width 10 height 10
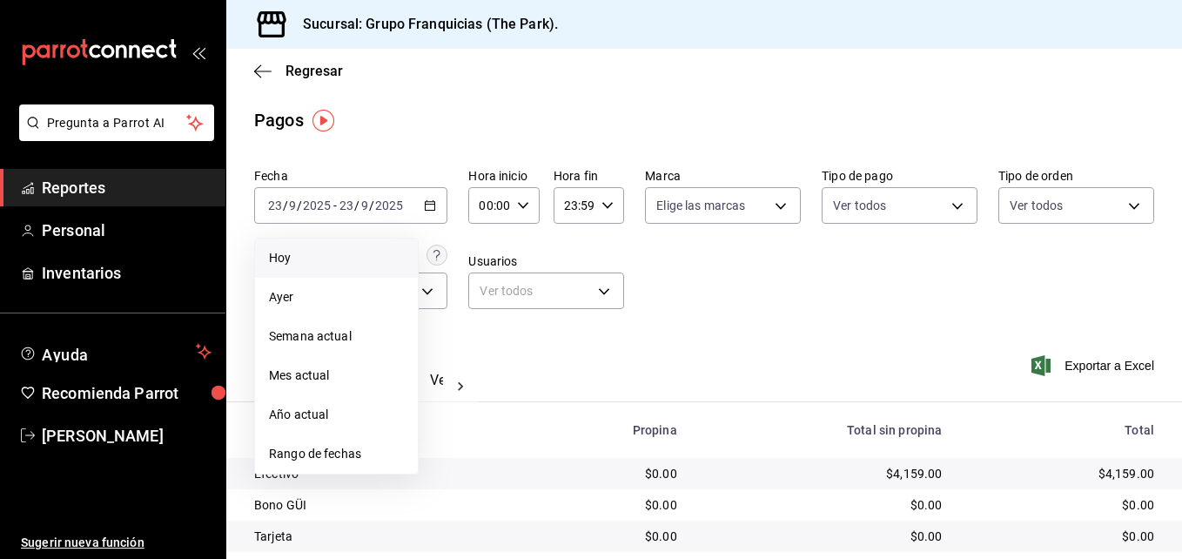
click at [287, 252] on span "Hoy" at bounding box center [336, 258] width 135 height 18
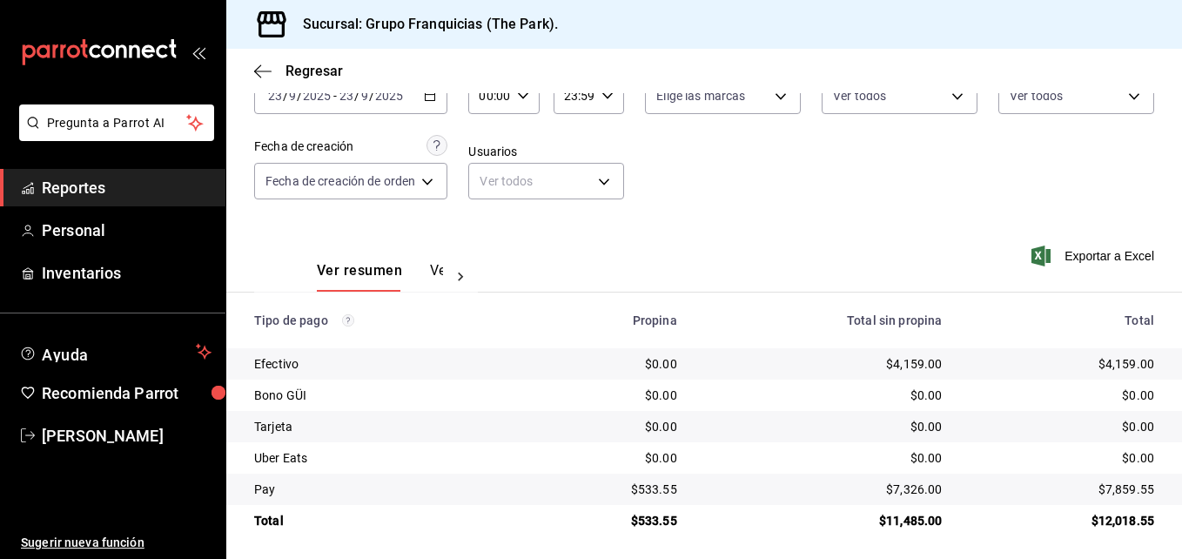
scroll to position [116, 0]
